Goal: Obtain resource: Obtain resource

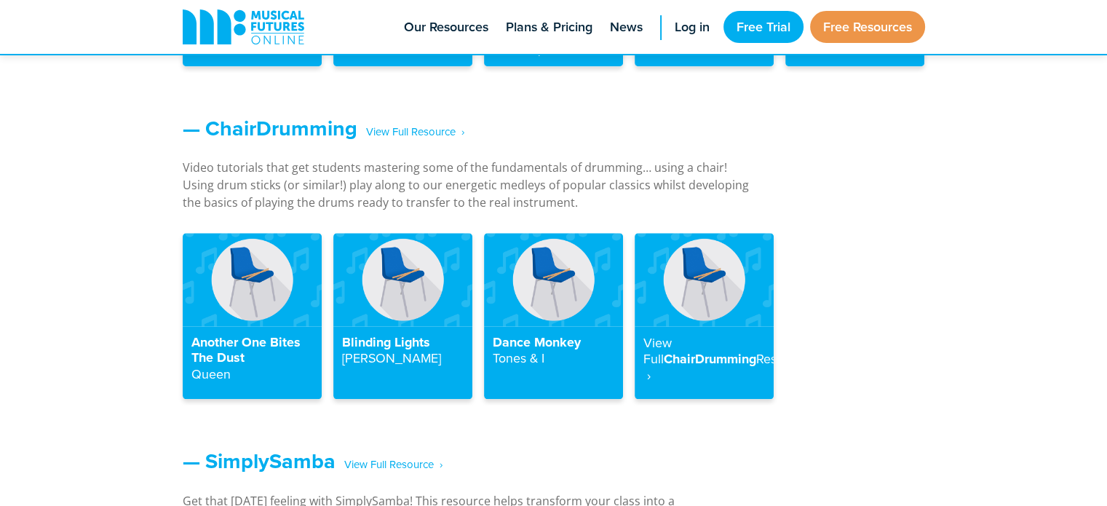
scroll to position [1619, 0]
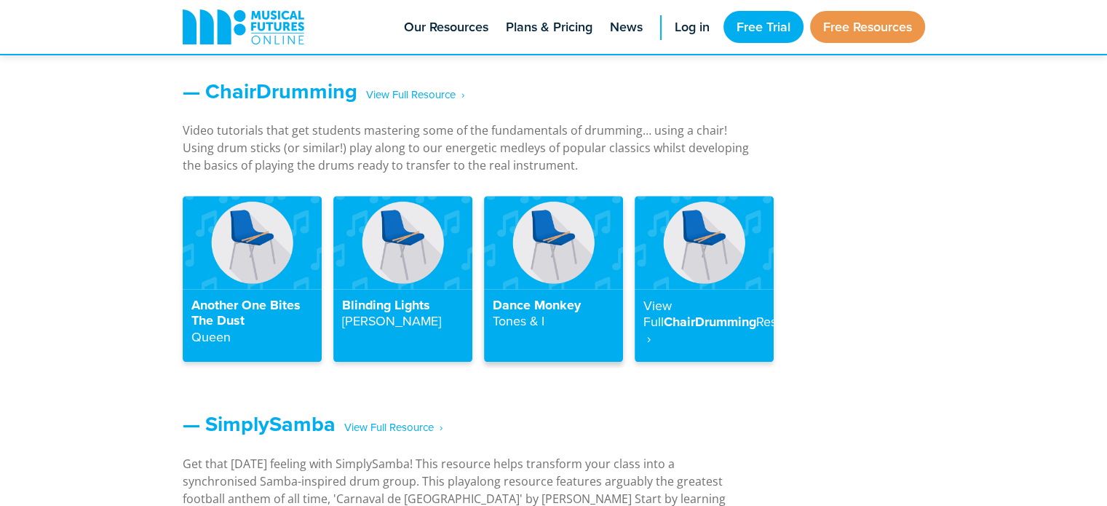
click at [509, 311] on strong "Tones & I" at bounding box center [519, 320] width 52 height 18
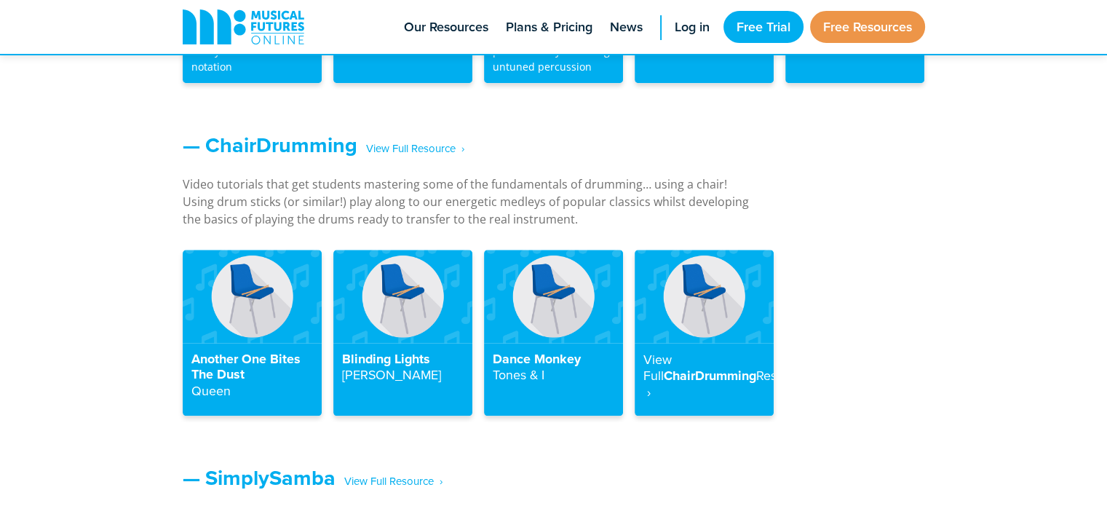
scroll to position [1559, 0]
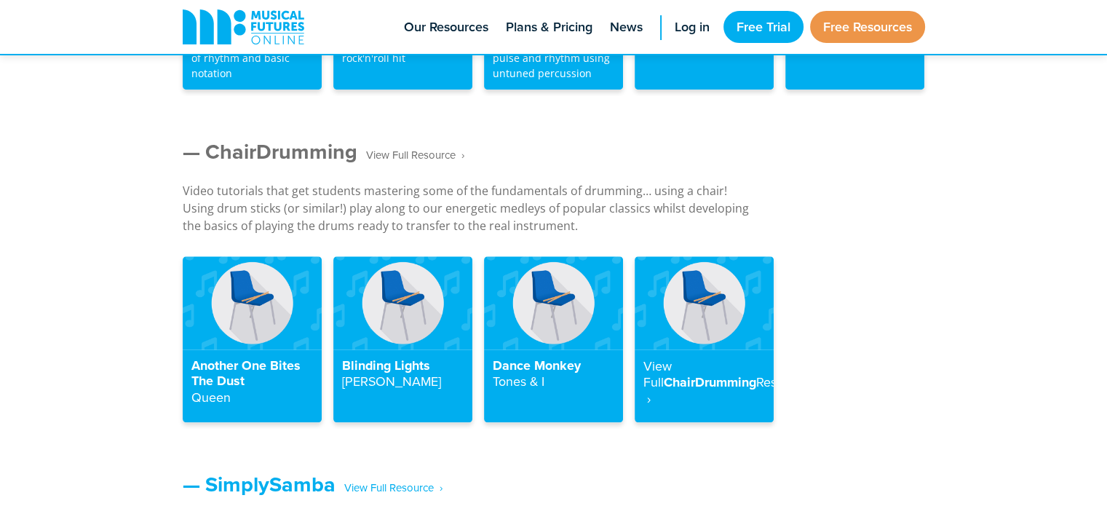
click at [445, 153] on span "‎ ‎ ‎ View Full Resource‎‏‏‎ ‎ ›" at bounding box center [410, 155] width 107 height 25
